Goal: Task Accomplishment & Management: Use online tool/utility

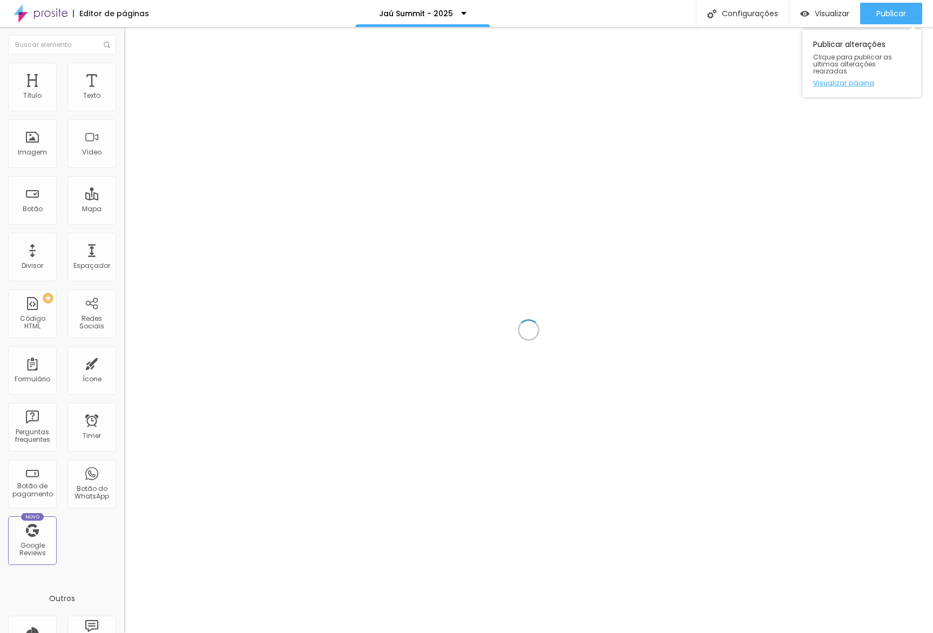
click at [851, 79] on link "Visualizar página" at bounding box center [861, 82] width 97 height 7
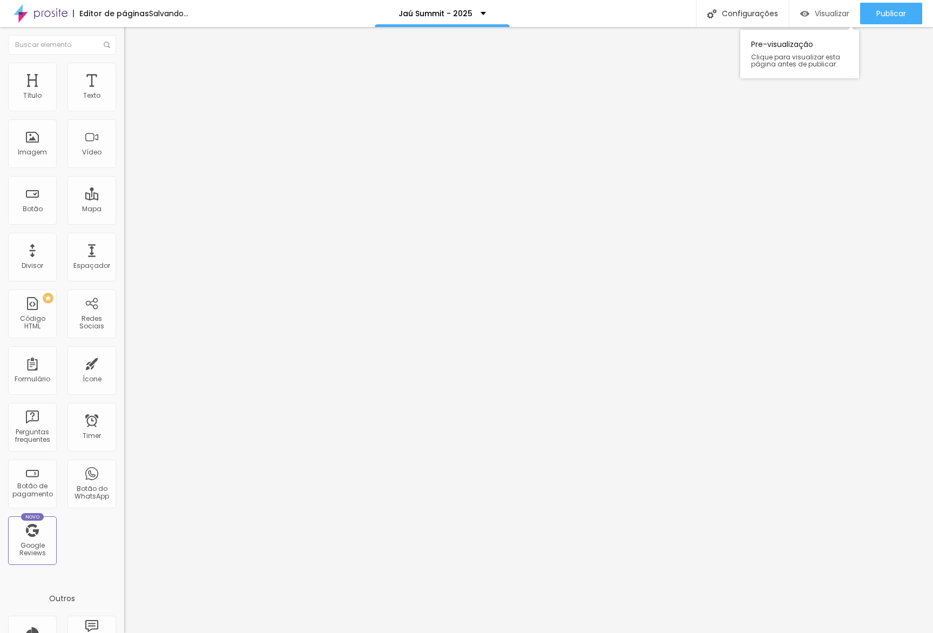
click at [832, 9] on span "Visualizar" at bounding box center [832, 13] width 35 height 9
drag, startPoint x: 84, startPoint y: 67, endPoint x: 94, endPoint y: 70, distance: 10.2
click at [124, 73] on li "Avançado" at bounding box center [186, 78] width 124 height 11
click at [124, 465] on li "Tablet" at bounding box center [186, 468] width 124 height 6
drag, startPoint x: 108, startPoint y: 279, endPoint x: 112, endPoint y: 265, distance: 14.7
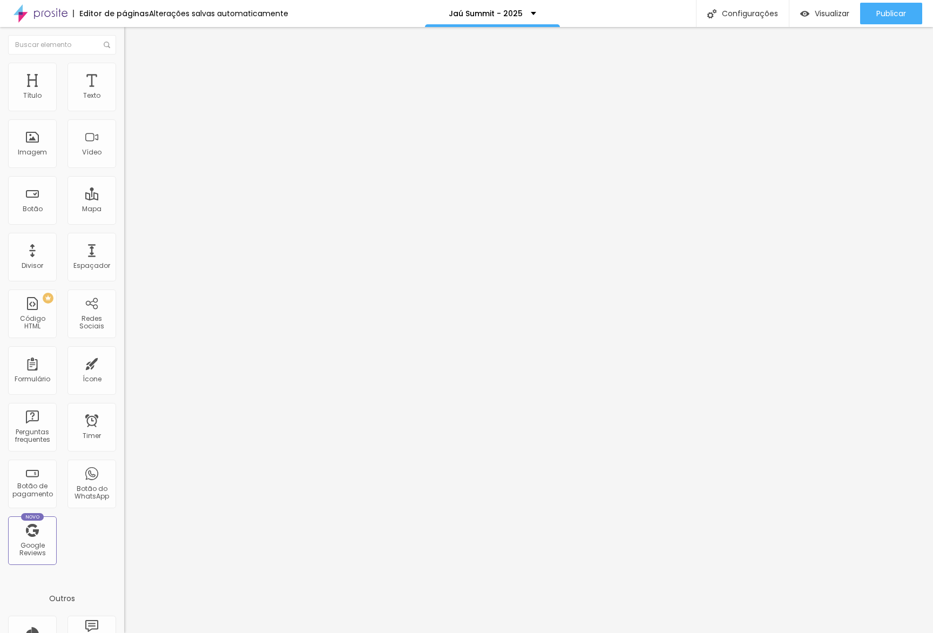
click at [124, 477] on div at bounding box center [186, 477] width 124 height 0
drag, startPoint x: 112, startPoint y: 265, endPoint x: 112, endPoint y: 247, distance: 17.3
click at [124, 471] on div at bounding box center [186, 471] width 124 height 0
click at [124, 465] on div at bounding box center [186, 465] width 124 height 0
click at [124, 89] on div "Modo Encaixotado Encaixotado Completo" at bounding box center [186, 99] width 124 height 30
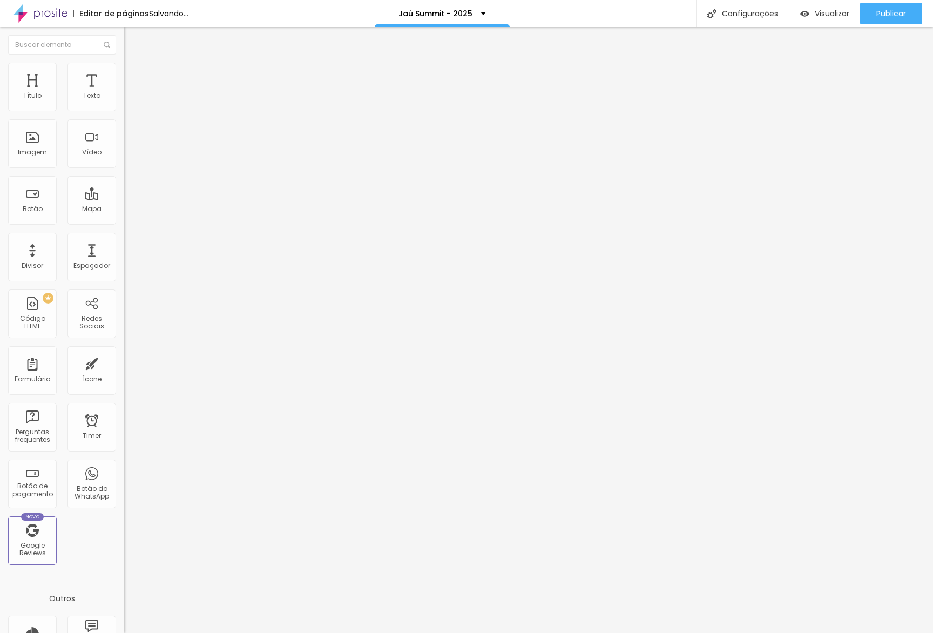
click at [124, 73] on li "Avançado" at bounding box center [186, 78] width 124 height 11
drag, startPoint x: 111, startPoint y: 280, endPoint x: 112, endPoint y: 272, distance: 8.2
click at [124, 477] on div at bounding box center [186, 477] width 124 height 0
click at [124, 471] on div at bounding box center [186, 471] width 124 height 0
click at [124, 458] on li "Celular" at bounding box center [186, 461] width 124 height 6
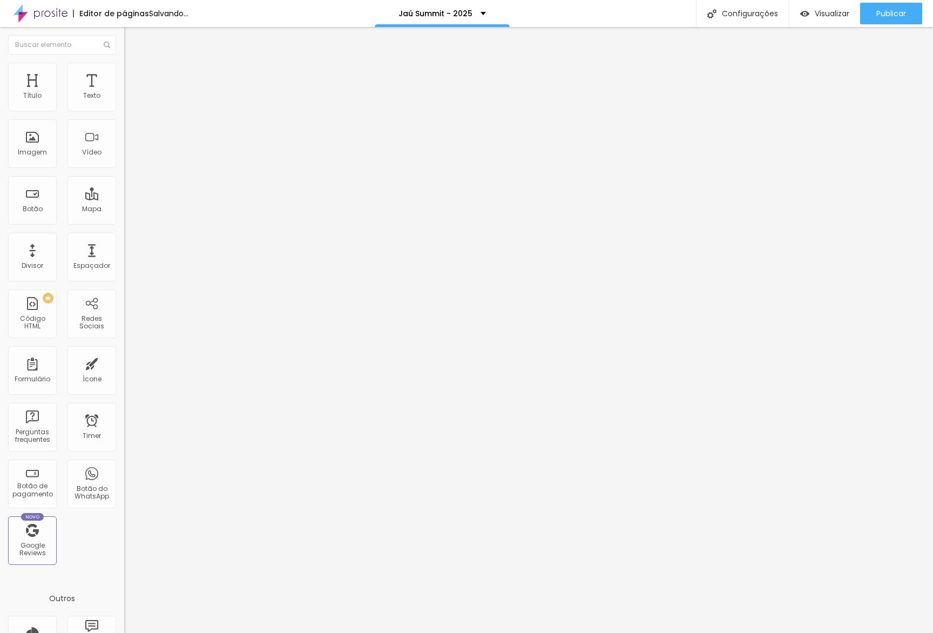
drag, startPoint x: 110, startPoint y: 237, endPoint x: 122, endPoint y: 246, distance: 14.6
click at [124, 465] on div at bounding box center [186, 465] width 124 height 0
click at [124, 80] on li "Avançado" at bounding box center [186, 78] width 124 height 11
drag, startPoint x: 104, startPoint y: 239, endPoint x: 104, endPoint y: 259, distance: 20.0
click at [124, 465] on div at bounding box center [186, 465] width 124 height 0
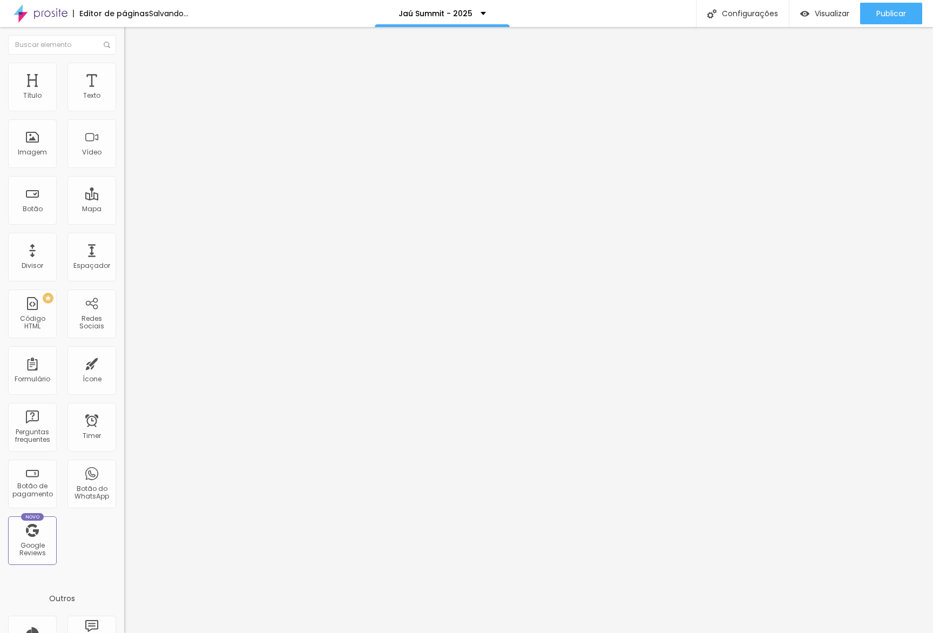
click at [124, 471] on div at bounding box center [186, 471] width 124 height 0
drag, startPoint x: 105, startPoint y: 282, endPoint x: 123, endPoint y: 316, distance: 38.4
click at [124, 477] on div at bounding box center [186, 477] width 124 height 0
drag, startPoint x: 98, startPoint y: 77, endPoint x: 98, endPoint y: 82, distance: 5.4
click at [134, 77] on span "Avançado" at bounding box center [152, 80] width 36 height 9
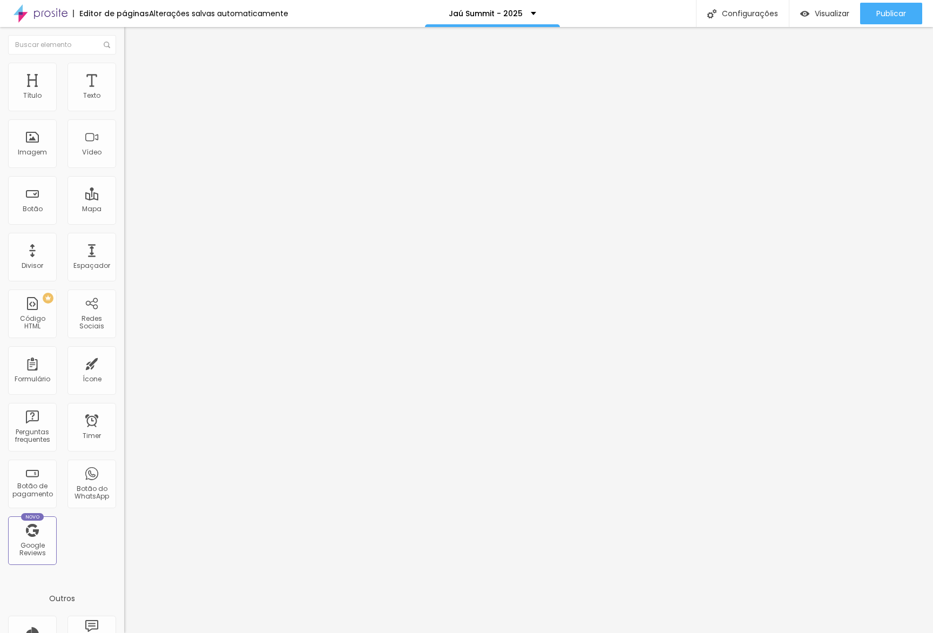
click at [124, 465] on div at bounding box center [186, 465] width 124 height 0
click at [124, 465] on li "Tablet" at bounding box center [186, 468] width 124 height 6
drag, startPoint x: 109, startPoint y: 287, endPoint x: 110, endPoint y: 280, distance: 6.6
click at [124, 477] on div at bounding box center [186, 477] width 124 height 0
click at [124, 465] on li "Tablet" at bounding box center [186, 468] width 124 height 6
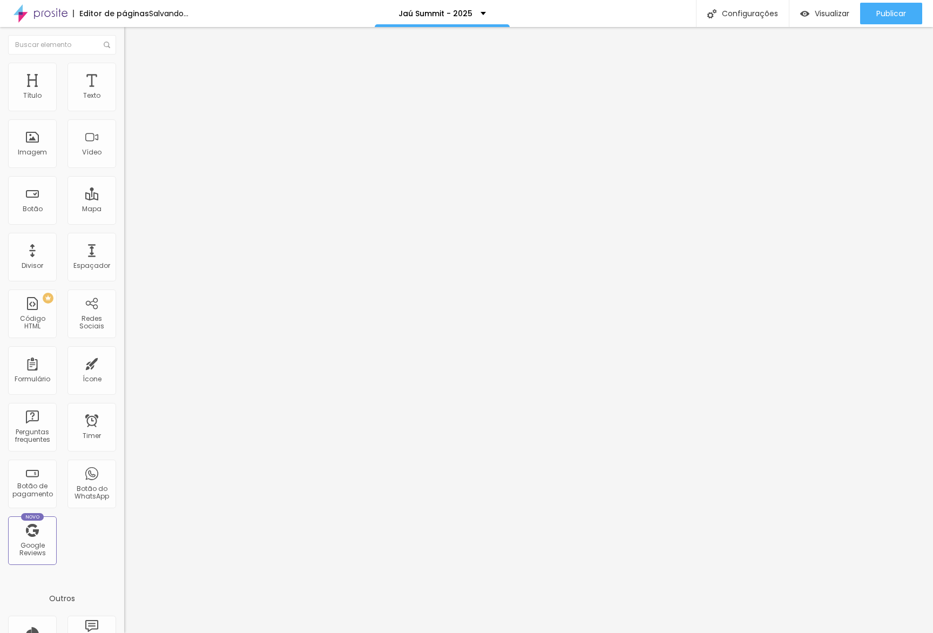
drag, startPoint x: 107, startPoint y: 263, endPoint x: 106, endPoint y: 257, distance: 5.5
click at [124, 471] on div at bounding box center [186, 471] width 124 height 0
click at [124, 73] on img at bounding box center [129, 78] width 10 height 10
click at [124, 465] on div at bounding box center [186, 465] width 124 height 0
click at [124, 471] on div at bounding box center [186, 471] width 124 height 0
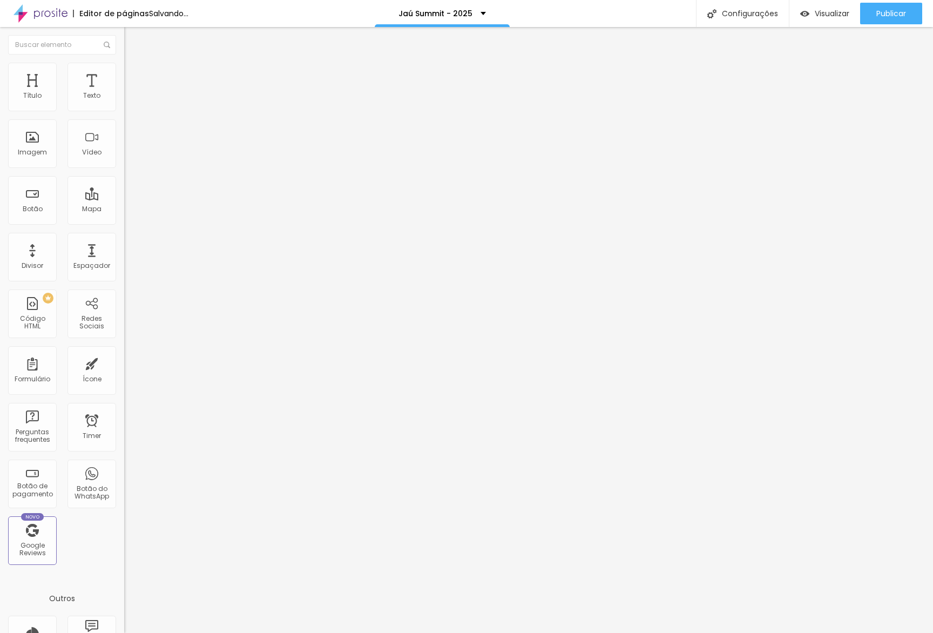
click at [124, 477] on div at bounding box center [186, 477] width 124 height 0
click at [124, 73] on li "Avançado" at bounding box center [186, 78] width 124 height 11
click at [124, 465] on div at bounding box center [186, 465] width 124 height 0
click at [124, 471] on div at bounding box center [186, 471] width 124 height 0
click at [893, 17] on span "Publicar" at bounding box center [892, 13] width 30 height 9
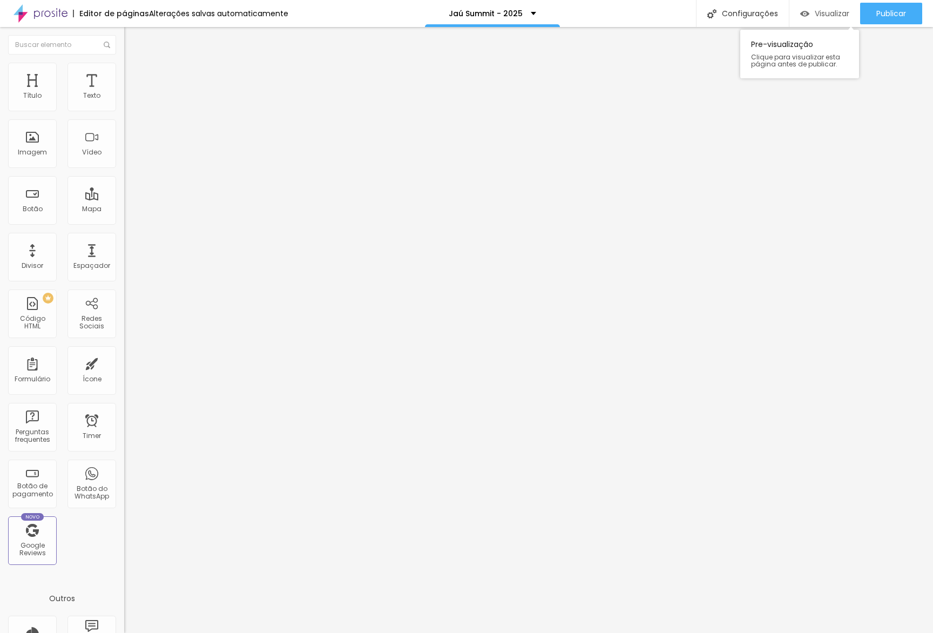
click at [831, 14] on span "Visualizar" at bounding box center [832, 13] width 35 height 9
click at [867, 79] on link "Visualizar página" at bounding box center [861, 82] width 97 height 7
